Goal: Transaction & Acquisition: Purchase product/service

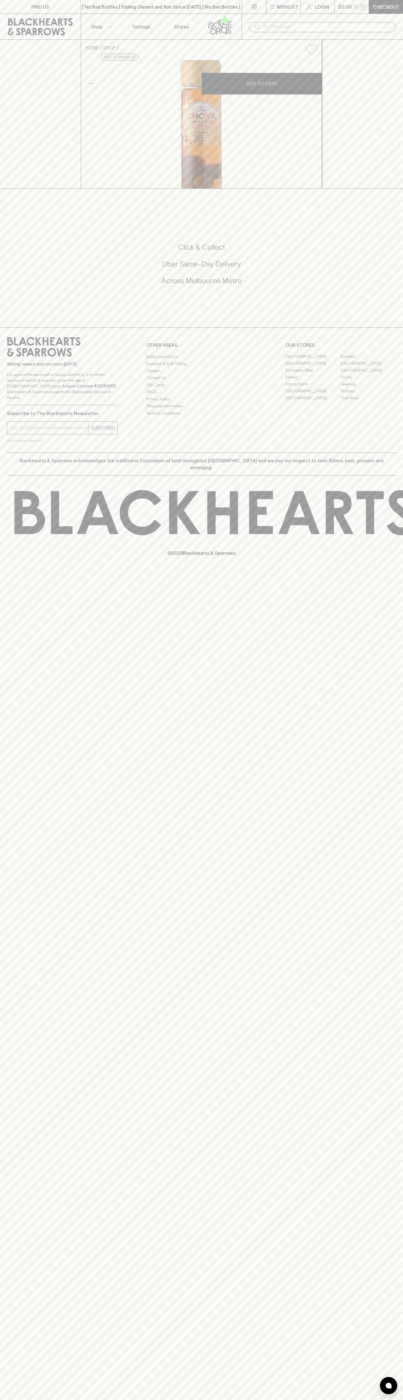
click at [391, 947] on div "FIND US | No Bad Bottles | Sibling Owned and Run Since [DATE] | No Bad Bottles …" at bounding box center [201, 700] width 403 height 1400
click at [204, 1399] on html "FIND US | No Bad Bottles | Sibling Owned and Run Since [DATE] | No Bad Bottles …" at bounding box center [201, 700] width 403 height 1400
click at [14, 252] on h5 "Click & Collect" at bounding box center [201, 247] width 389 height 10
